Goal: Task Accomplishment & Management: Complete application form

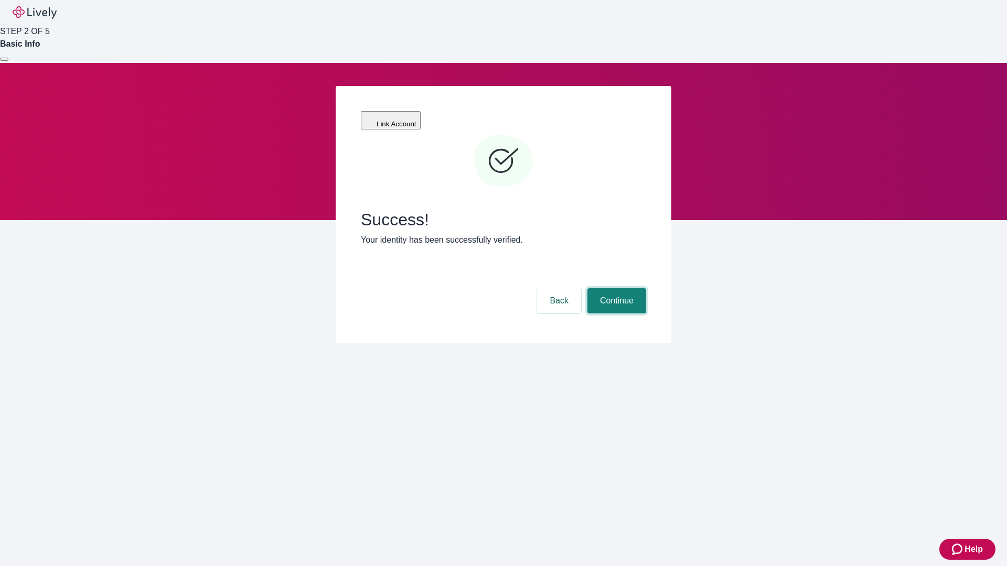
click at [615, 288] on button "Continue" at bounding box center [616, 300] width 59 height 25
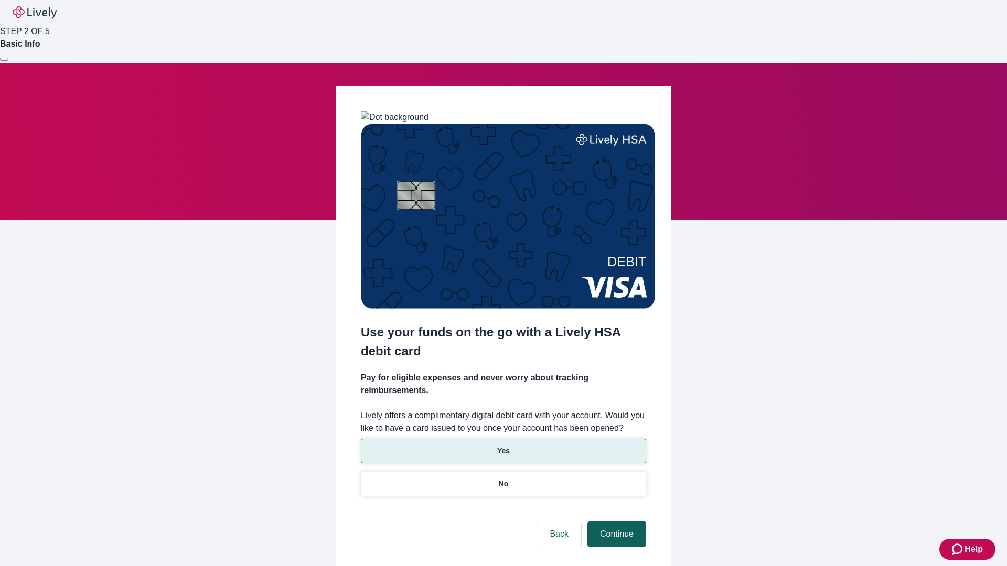
click at [503, 446] on p "Yes" at bounding box center [503, 451] width 13 height 11
click at [615, 522] on button "Continue" at bounding box center [616, 534] width 59 height 25
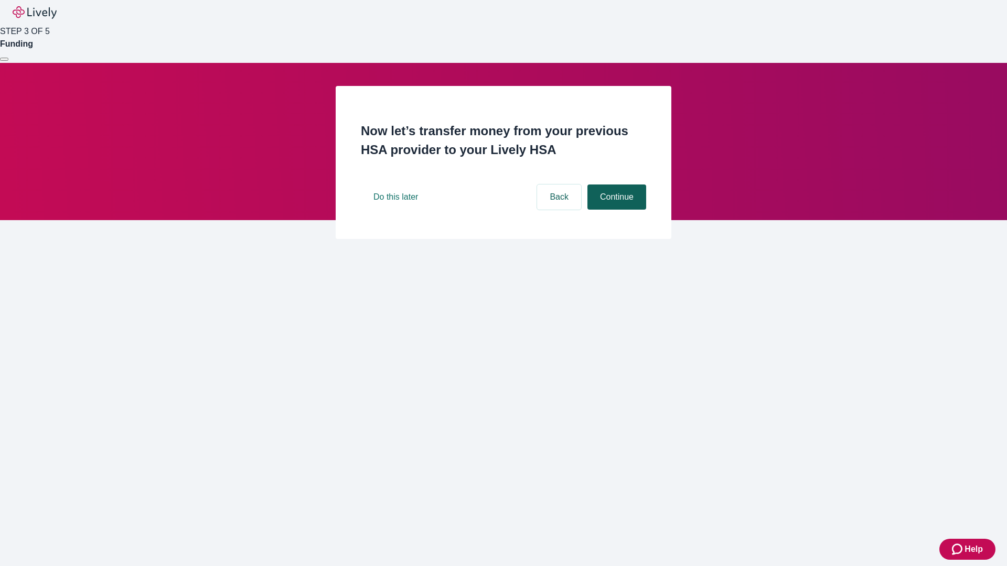
click at [615, 210] on button "Continue" at bounding box center [616, 197] width 59 height 25
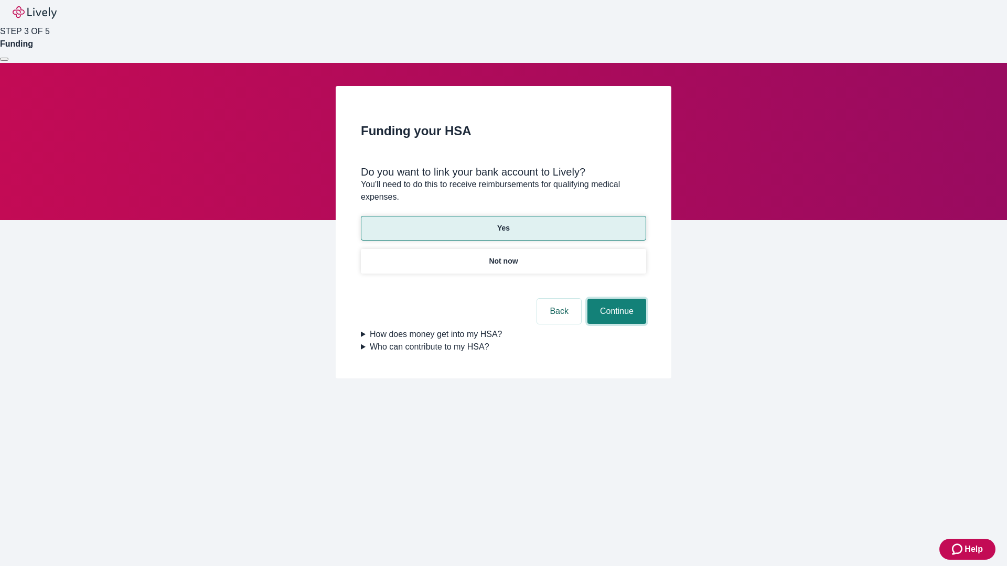
click at [615, 299] on button "Continue" at bounding box center [616, 311] width 59 height 25
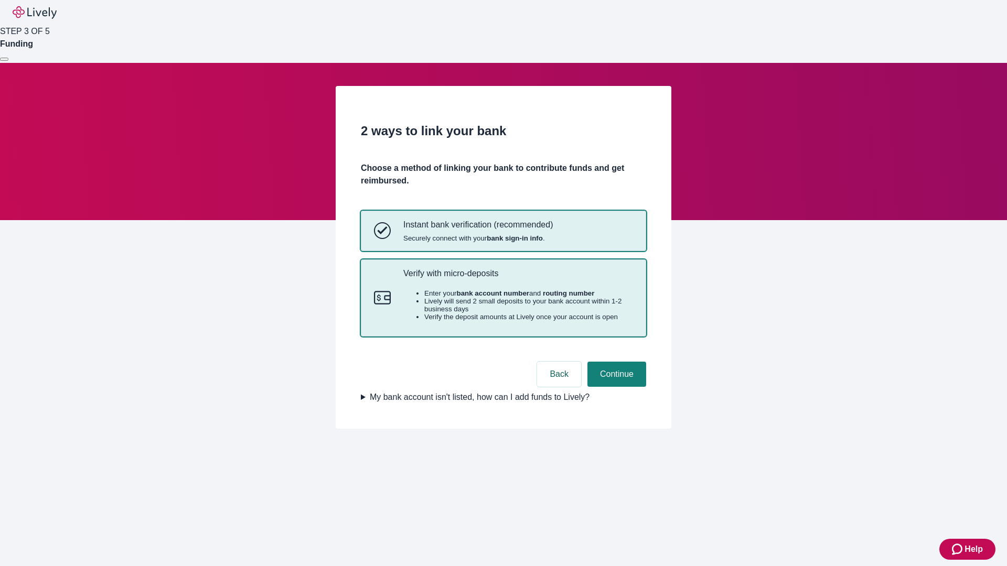
click at [518, 278] on p "Verify with micro-deposits" at bounding box center [518, 274] width 230 height 10
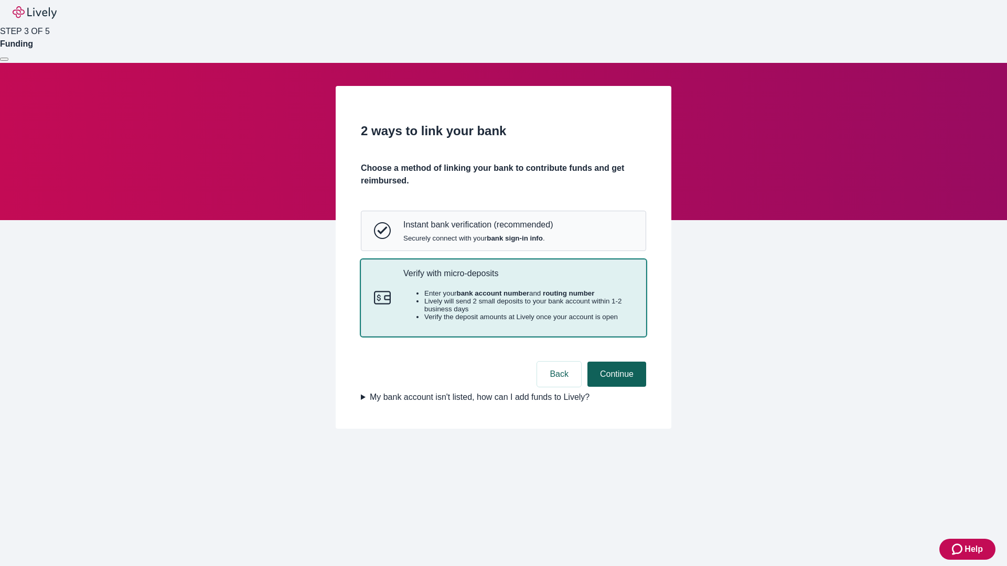
click at [615, 387] on button "Continue" at bounding box center [616, 374] width 59 height 25
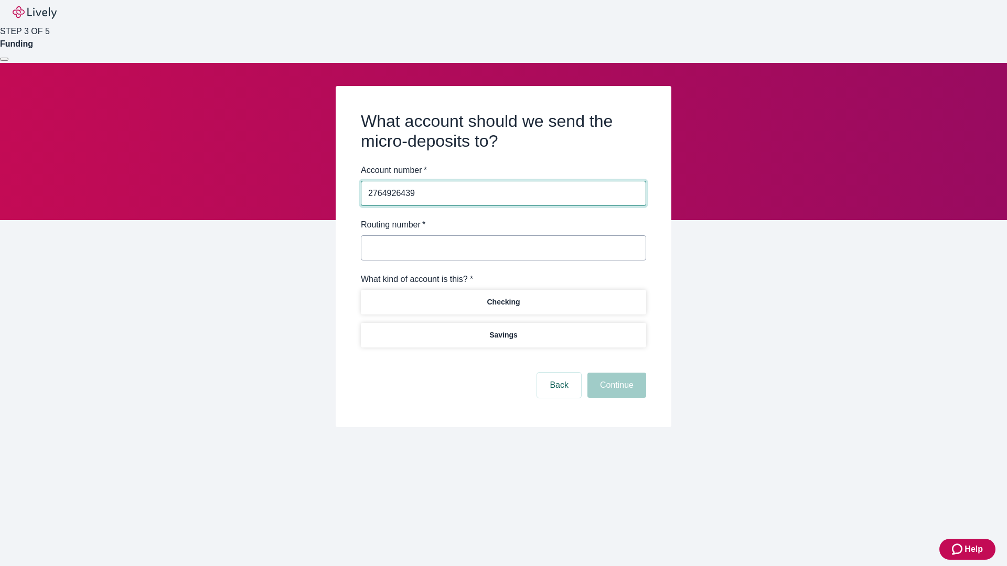
type input "2764926439"
type input "122000661"
